Goal: Task Accomplishment & Management: Manage account settings

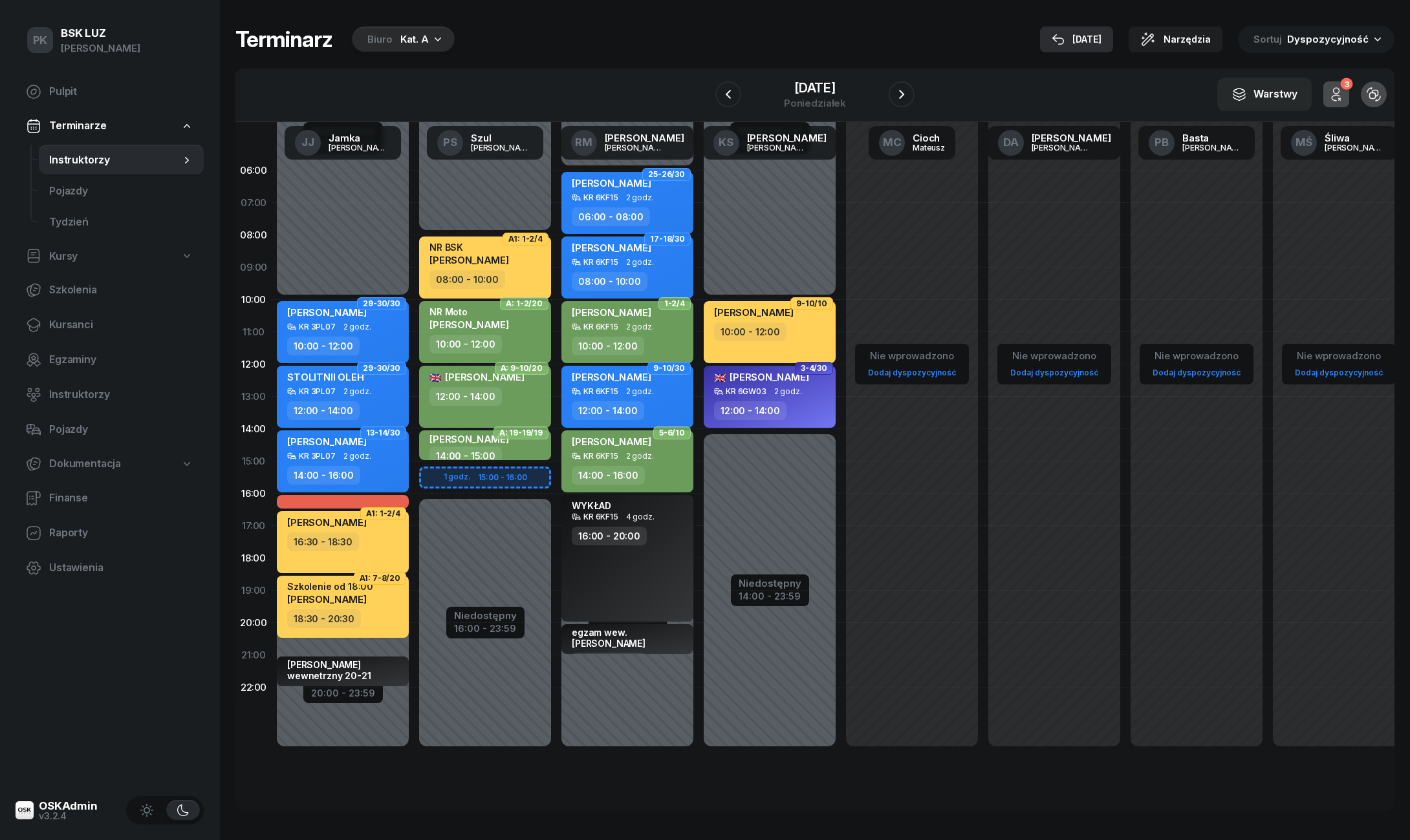
click at [1098, 37] on div "[DATE]" at bounding box center [1076, 39] width 50 height 15
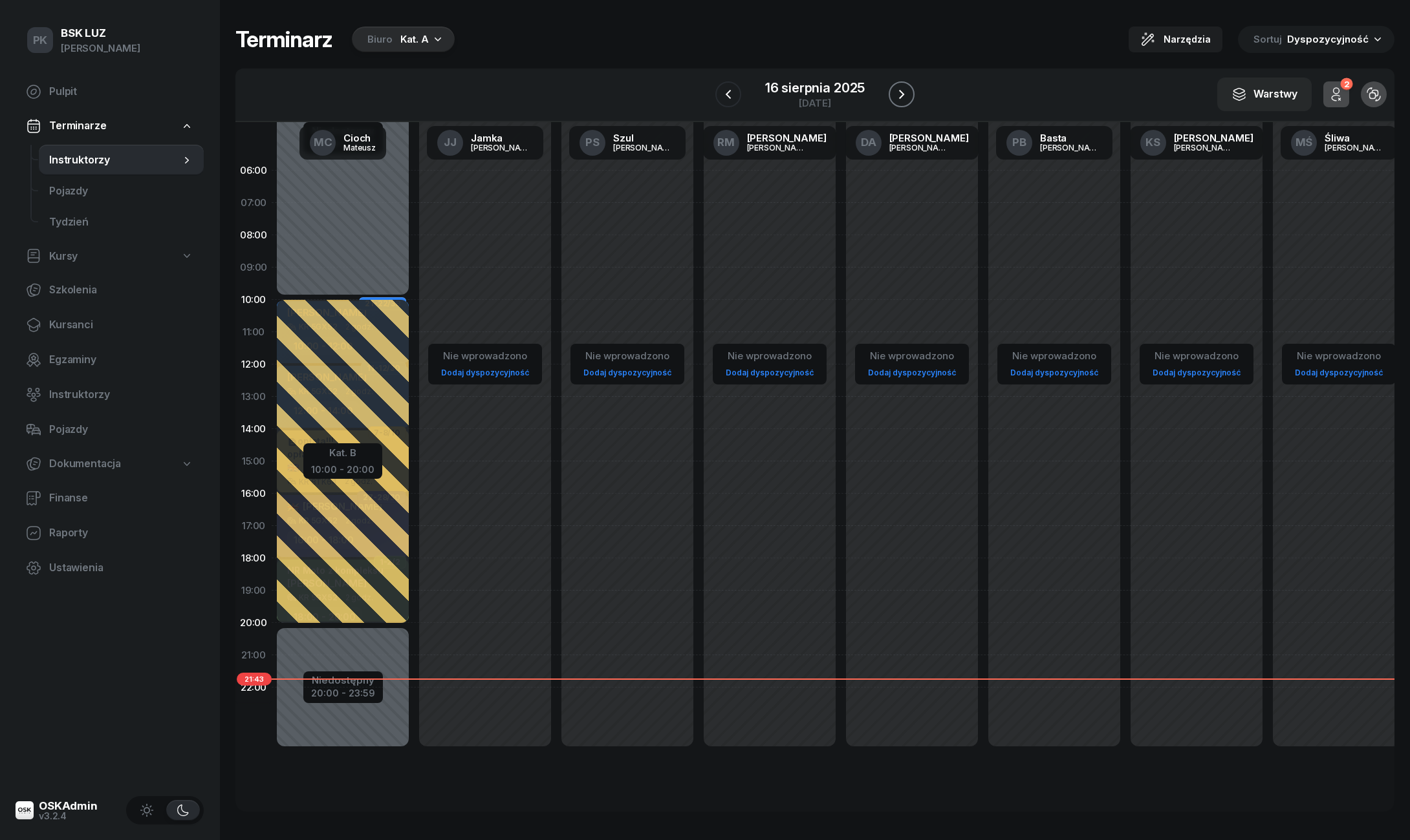
click at [898, 97] on icon "button" at bounding box center [901, 93] width 15 height 15
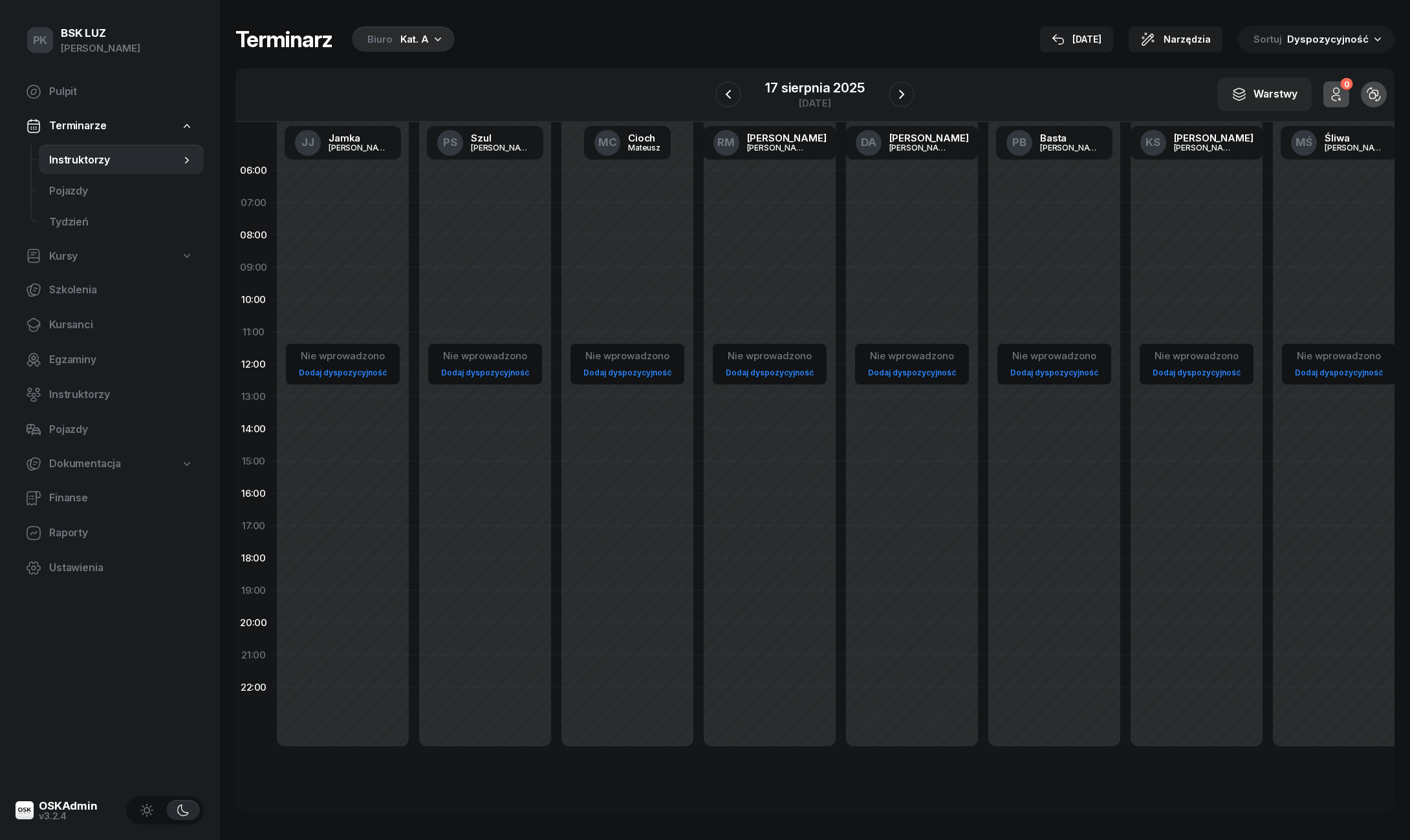
click at [402, 38] on div "Kat. A" at bounding box center [415, 39] width 29 height 15
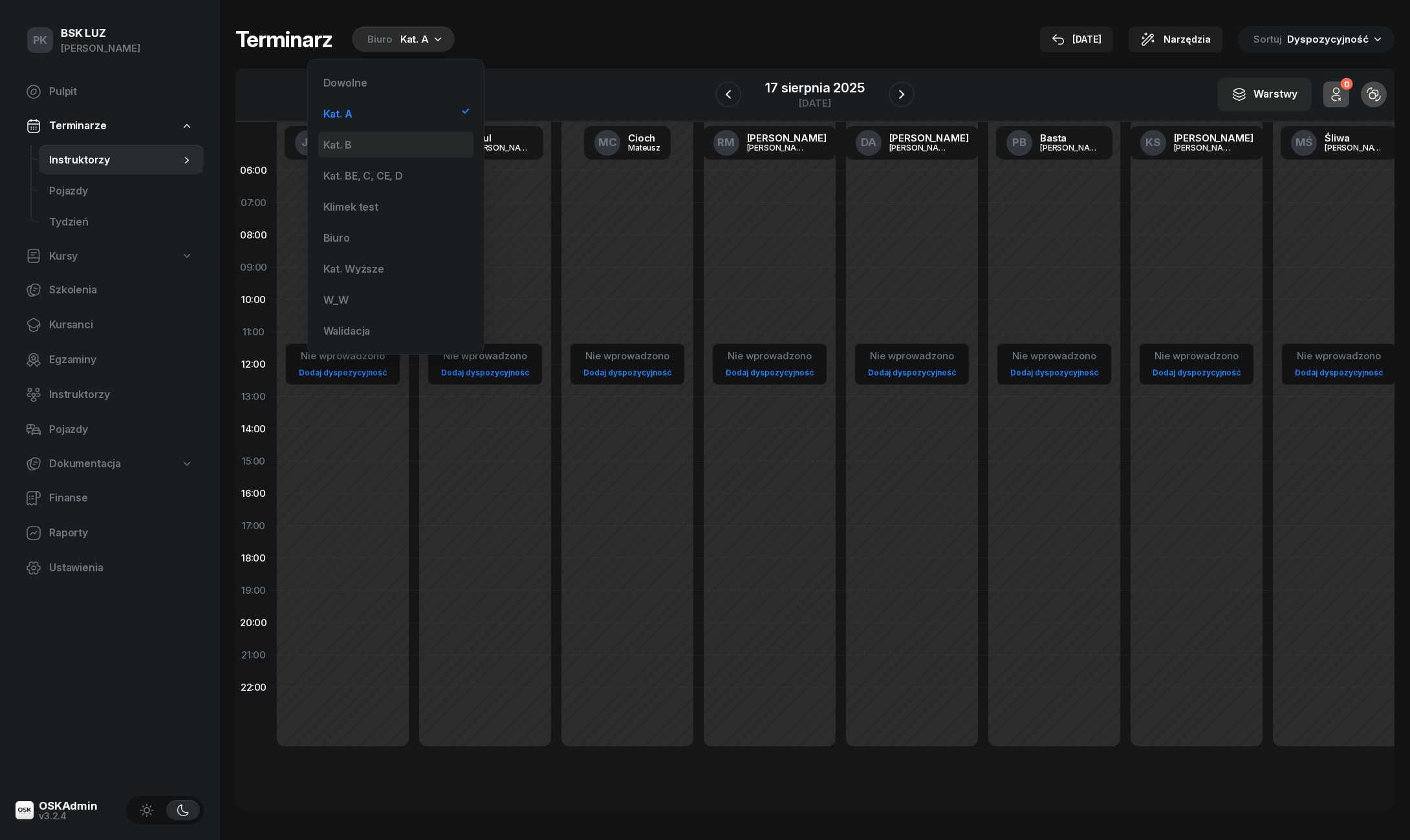
click at [389, 137] on div "Kat. B" at bounding box center [395, 145] width 155 height 26
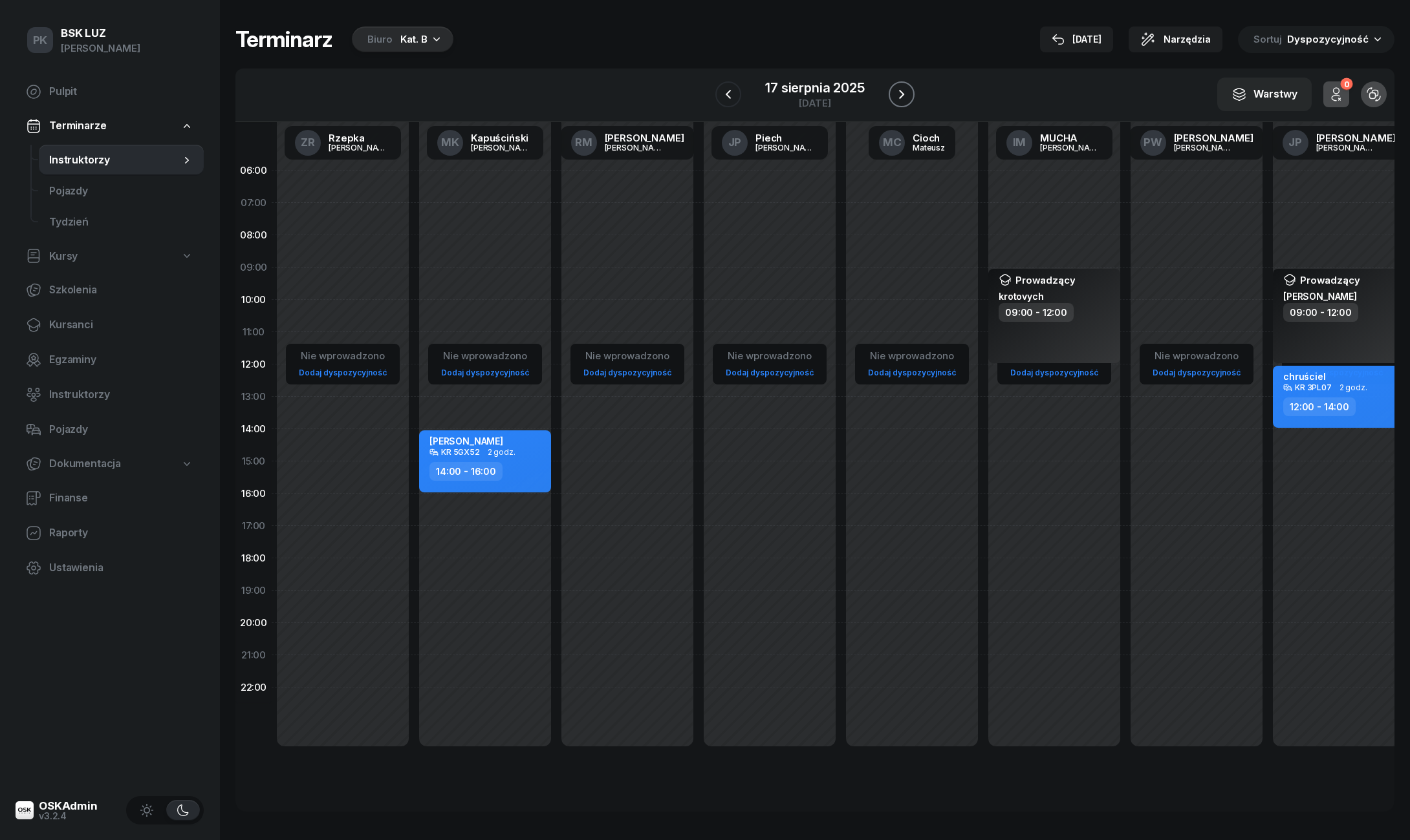
click at [904, 92] on icon "button" at bounding box center [901, 93] width 15 height 15
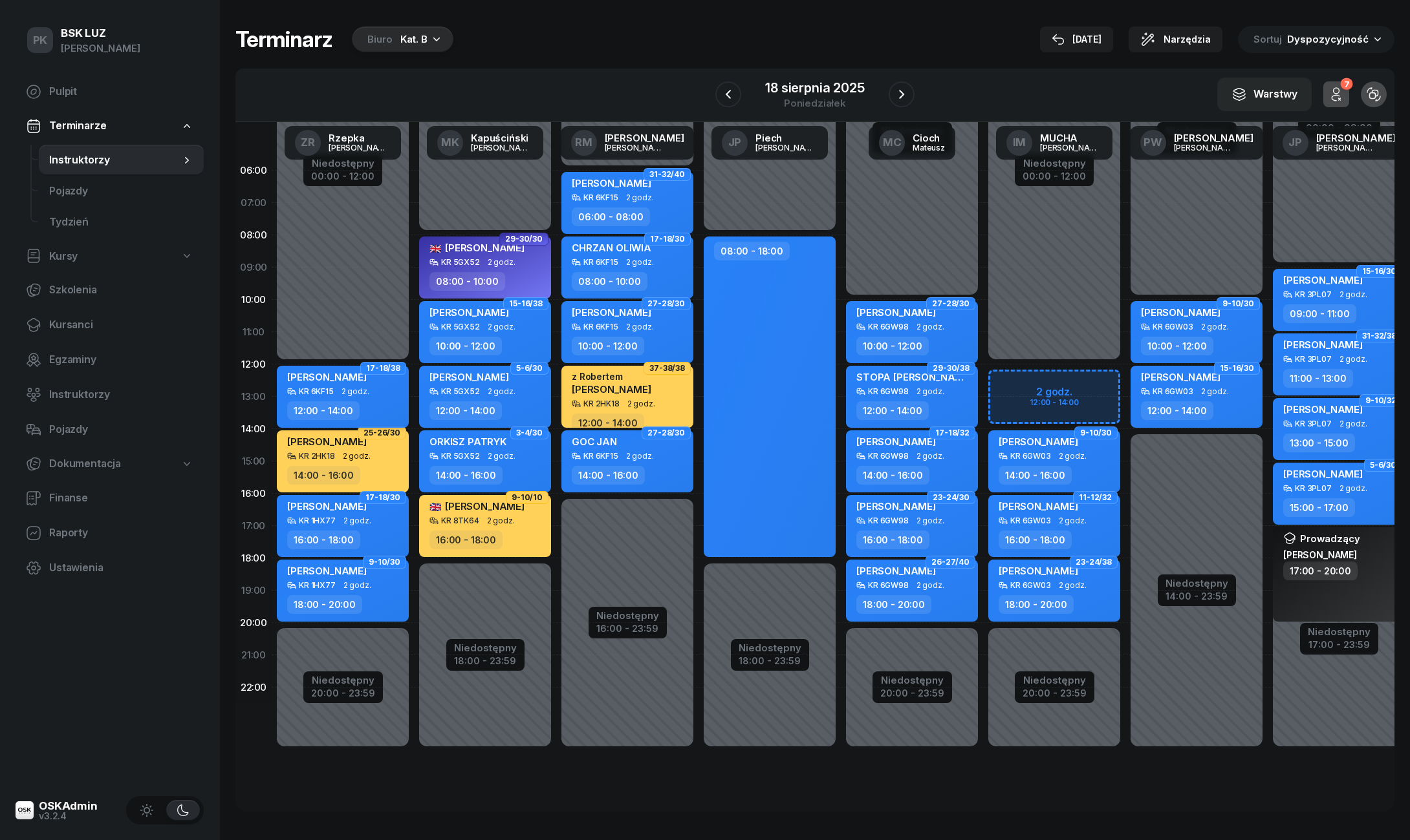
click at [367, 378] on span "[PERSON_NAME]" at bounding box center [327, 377] width 80 height 12
select select "12"
select select "14"
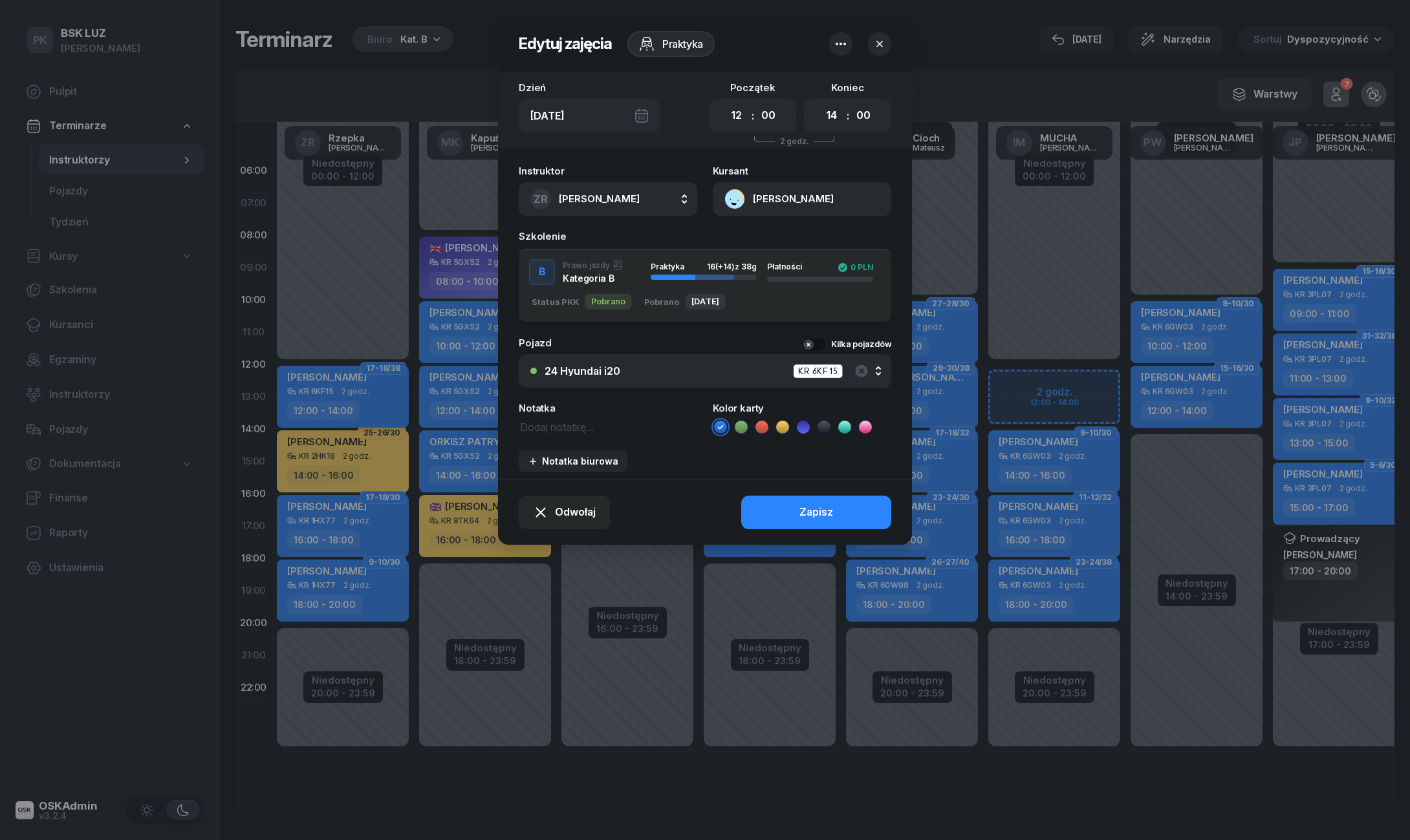
click at [371, 378] on div at bounding box center [705, 420] width 1410 height 840
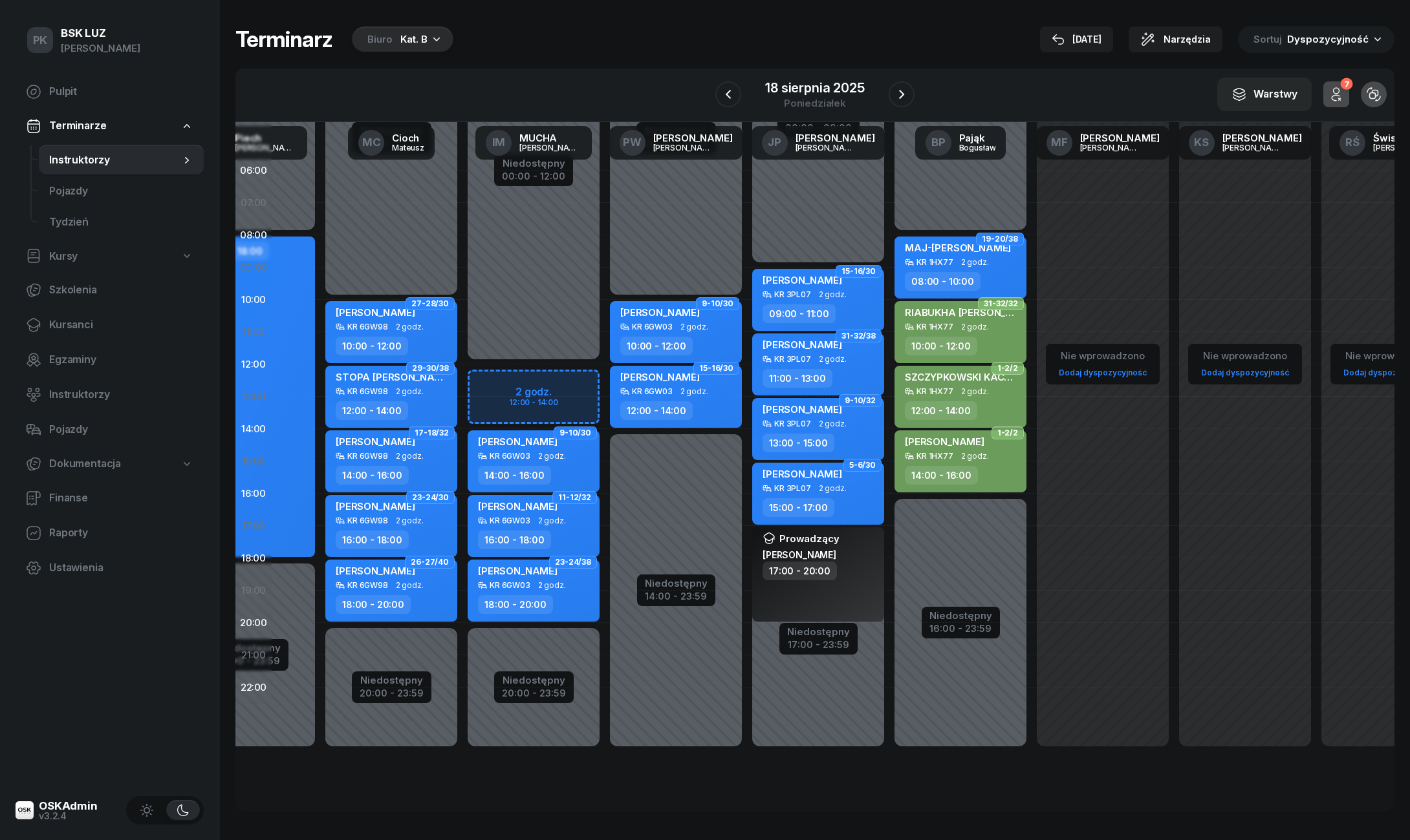
scroll to position [0, 522]
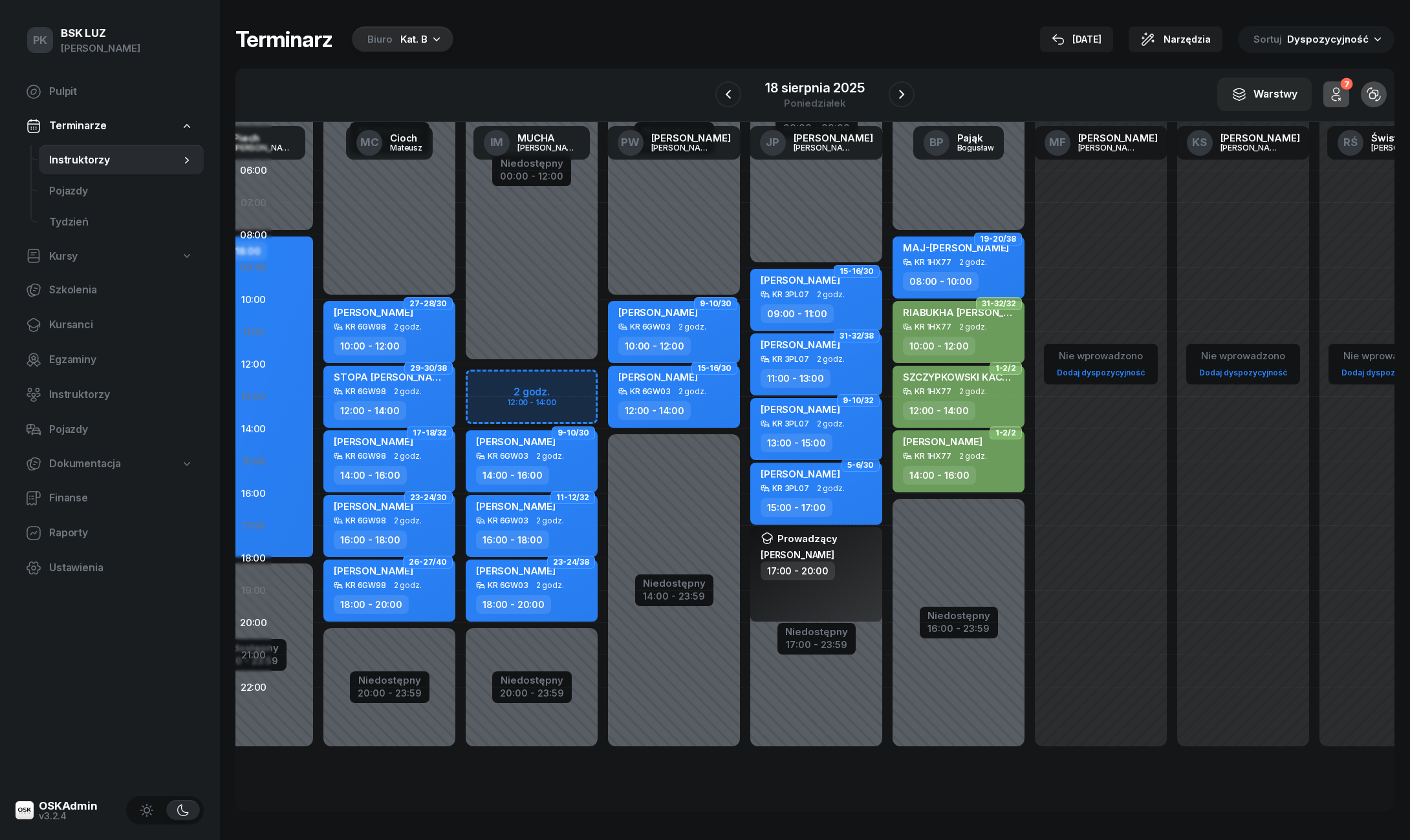
click at [808, 438] on div "13:00 - 15:00" at bounding box center [796, 442] width 72 height 18
select select "13"
select select "15"
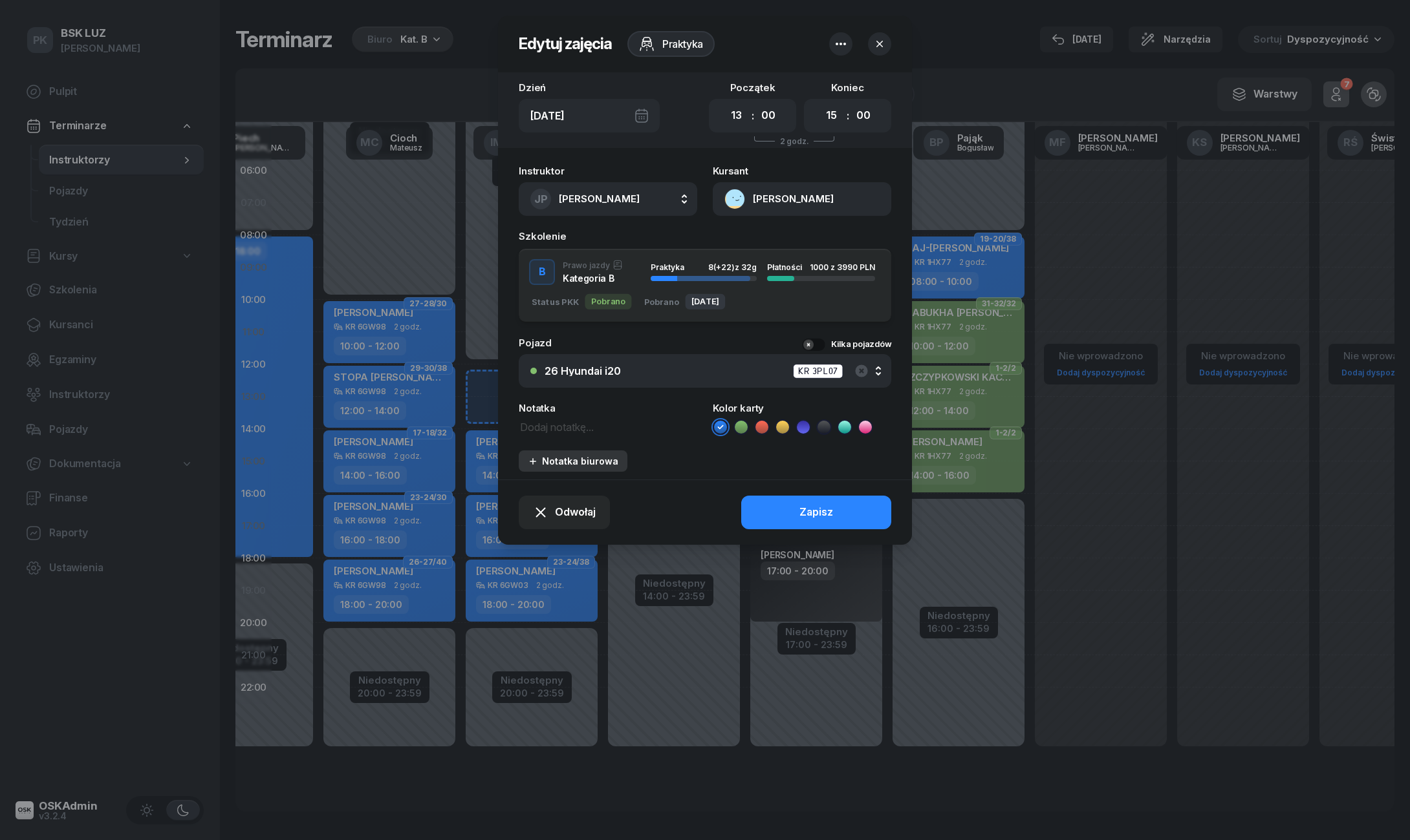
click at [593, 456] on div "Notatka biurowa" at bounding box center [573, 462] width 90 height 11
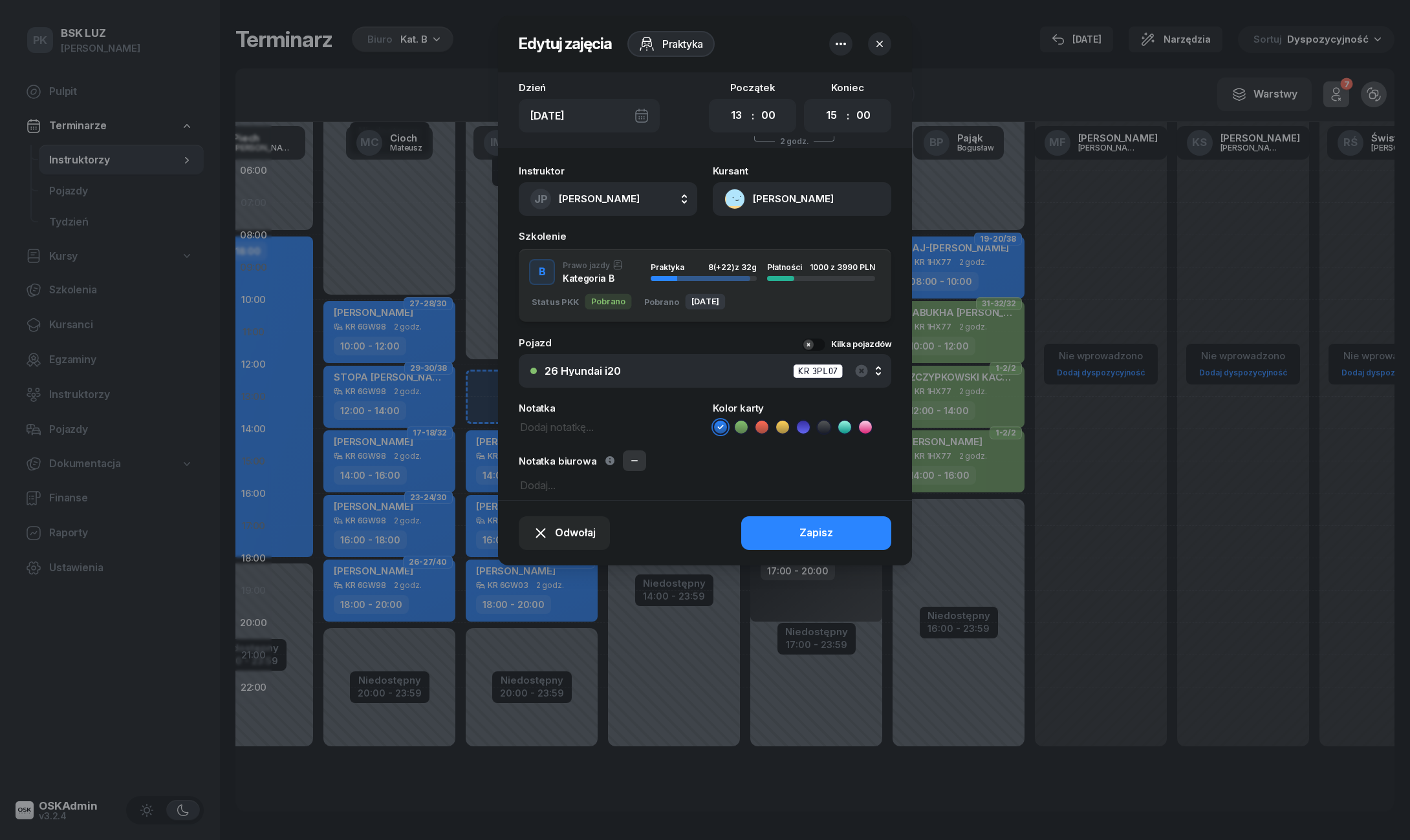
click at [624, 455] on button "button" at bounding box center [634, 461] width 23 height 21
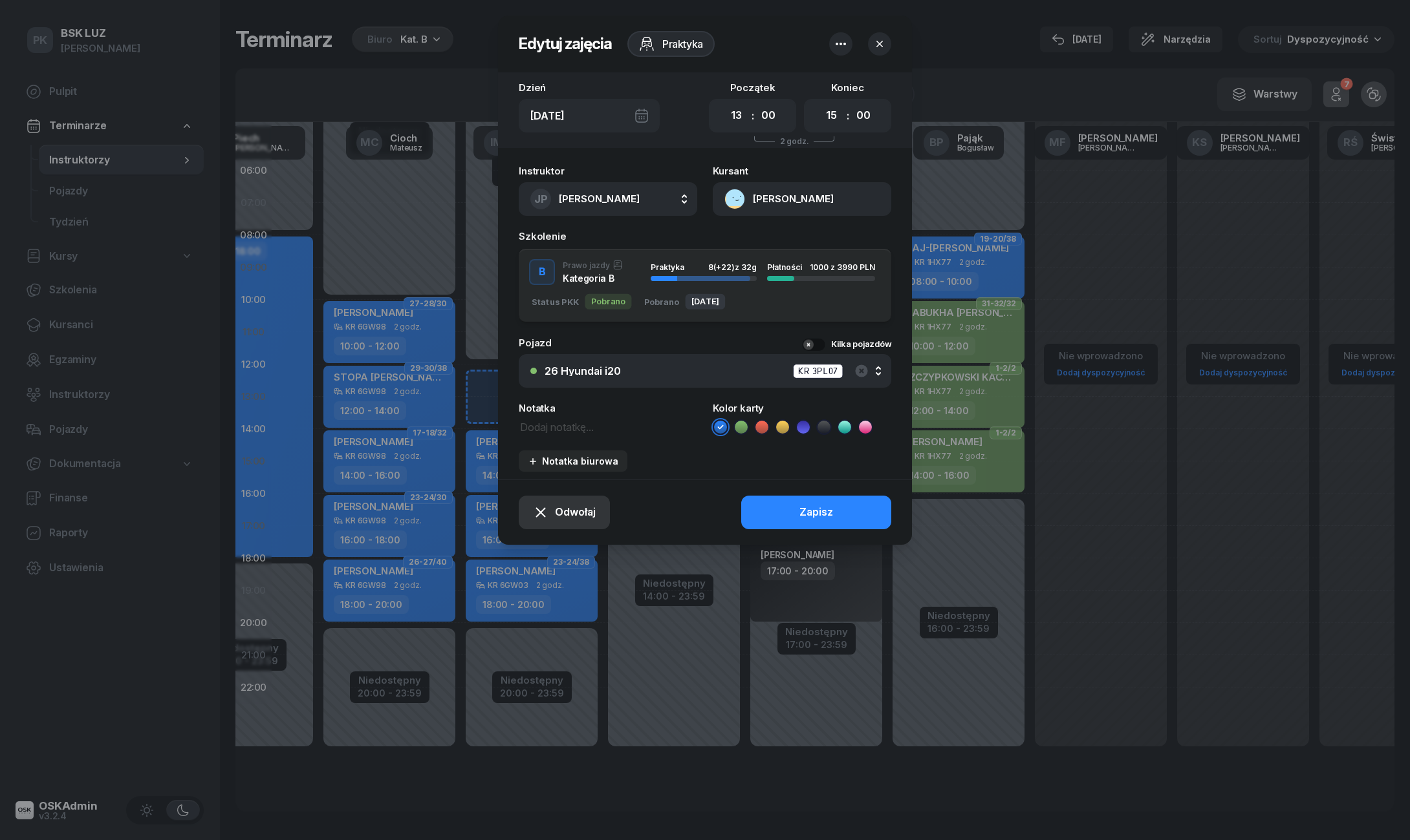
click at [568, 504] on span "Odwołaj" at bounding box center [575, 512] width 41 height 17
click at [550, 469] on div "Kursant nie przyszedł" at bounding box center [555, 465] width 104 height 17
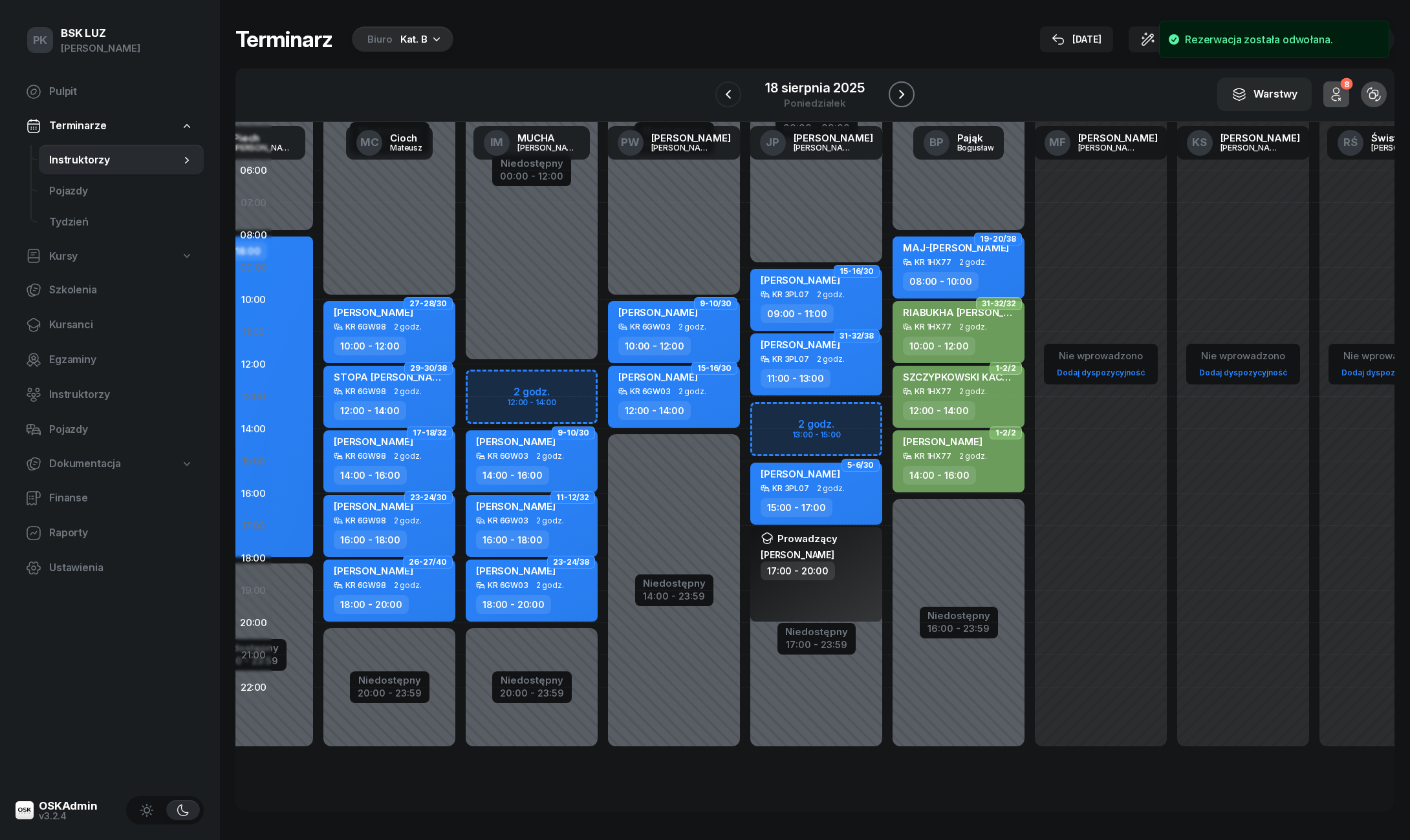
click at [905, 91] on icon "button" at bounding box center [901, 93] width 15 height 15
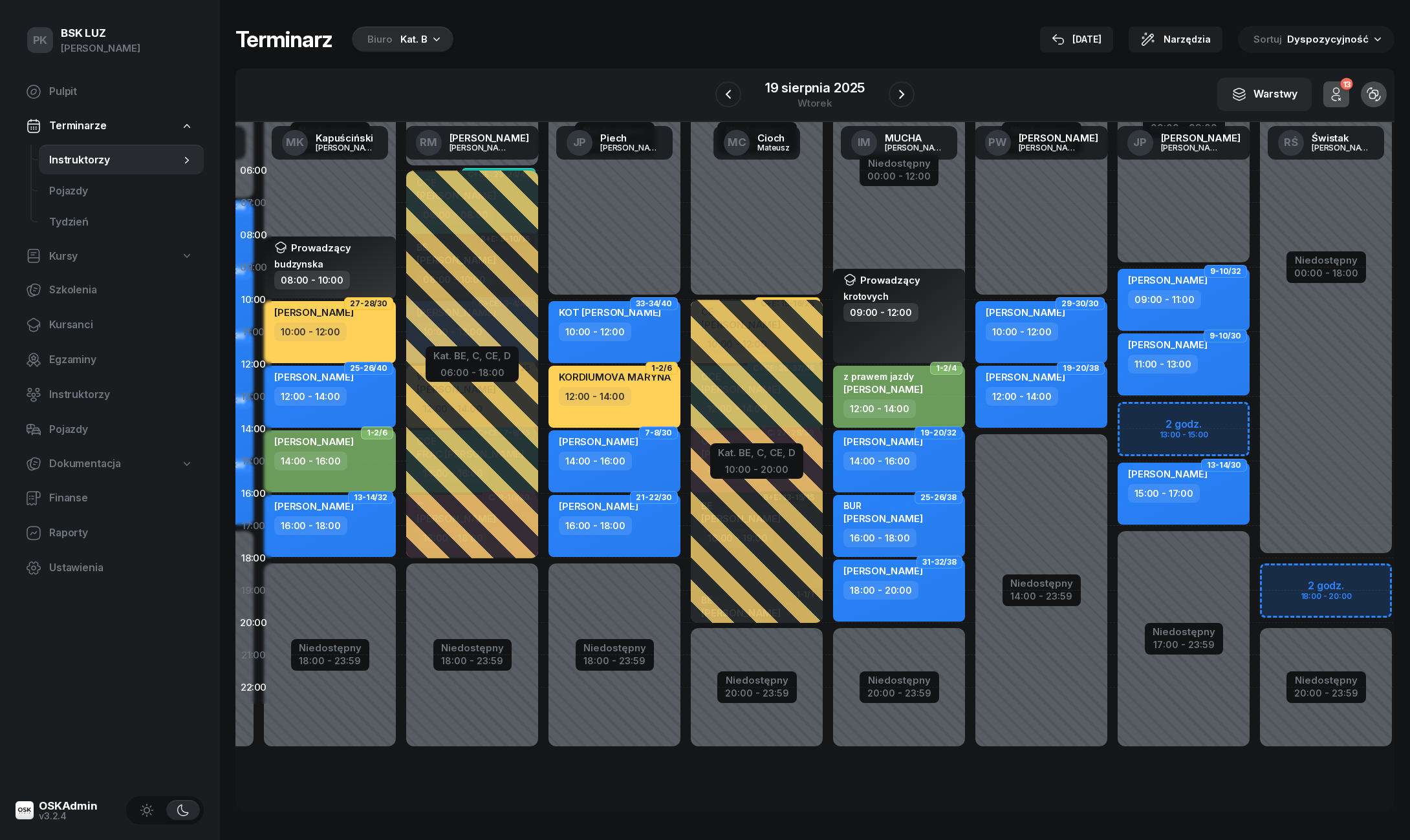
scroll to position [0, 158]
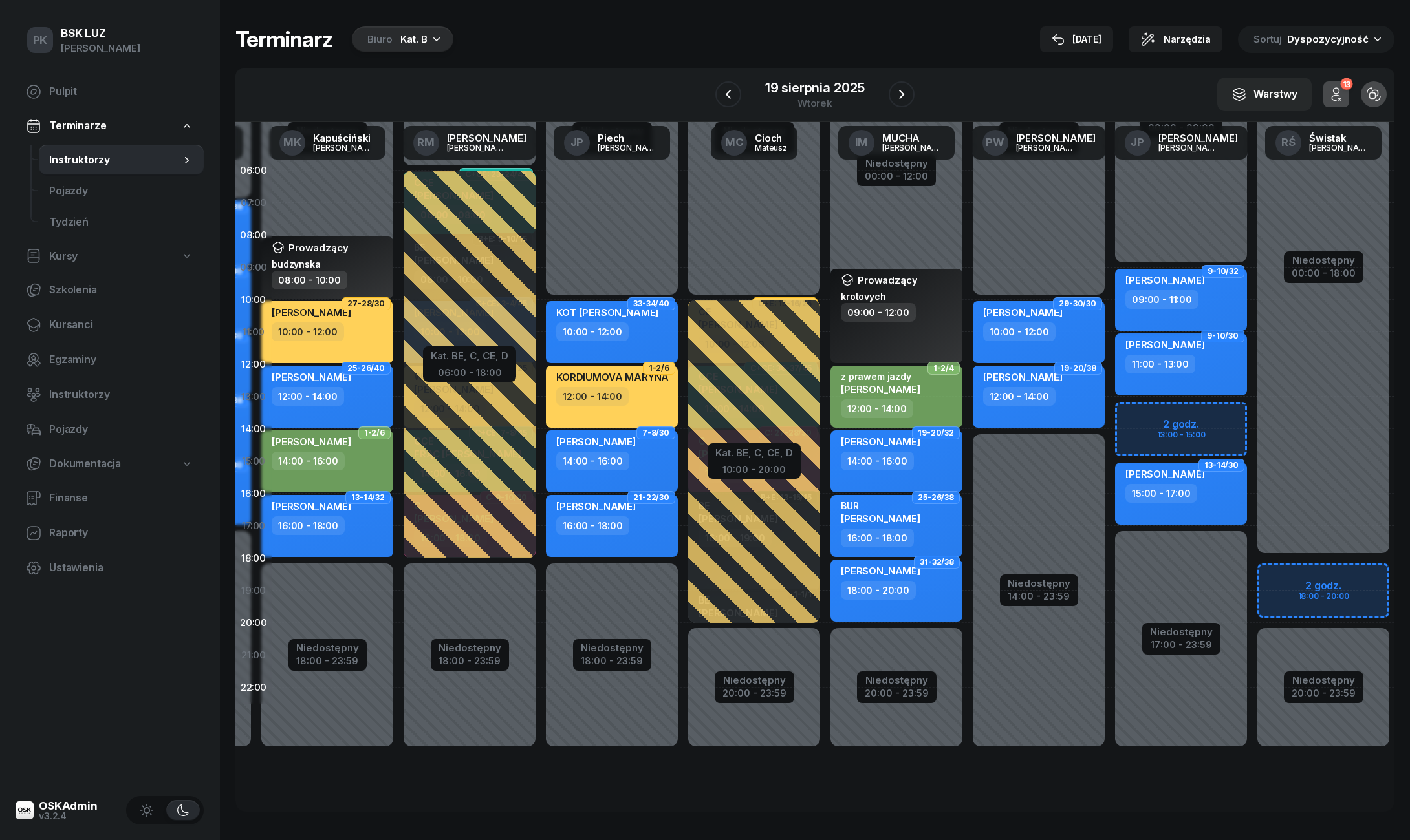
click at [1224, 291] on div "09:00 - 11:00" at bounding box center [1182, 299] width 113 height 18
select select "09"
select select "11"
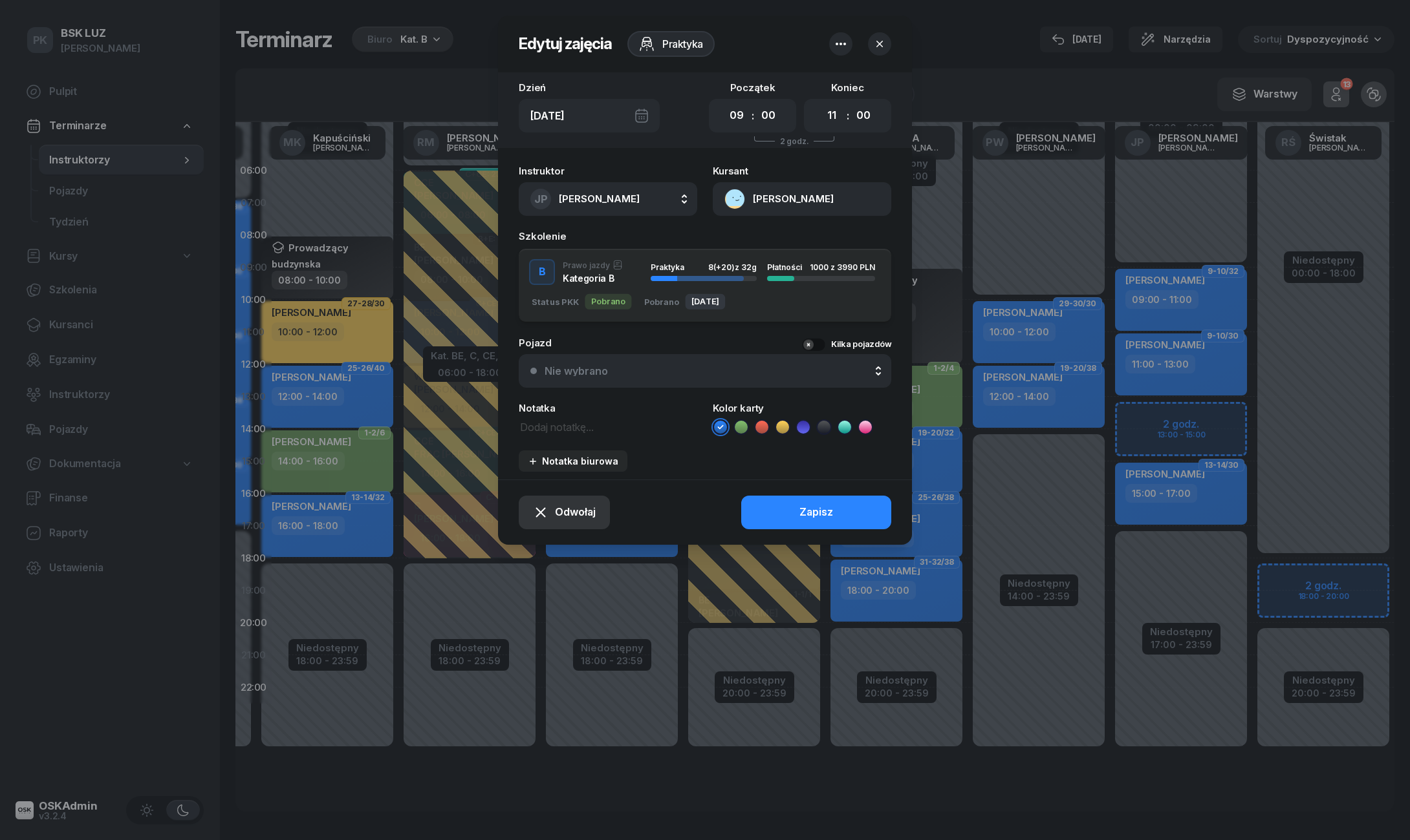
click at [566, 521] on button "Odwołaj" at bounding box center [564, 513] width 91 height 34
click at [569, 460] on div "Kursant nie przyszedł" at bounding box center [555, 465] width 104 height 17
